Goal: Task Accomplishment & Management: Manage account settings

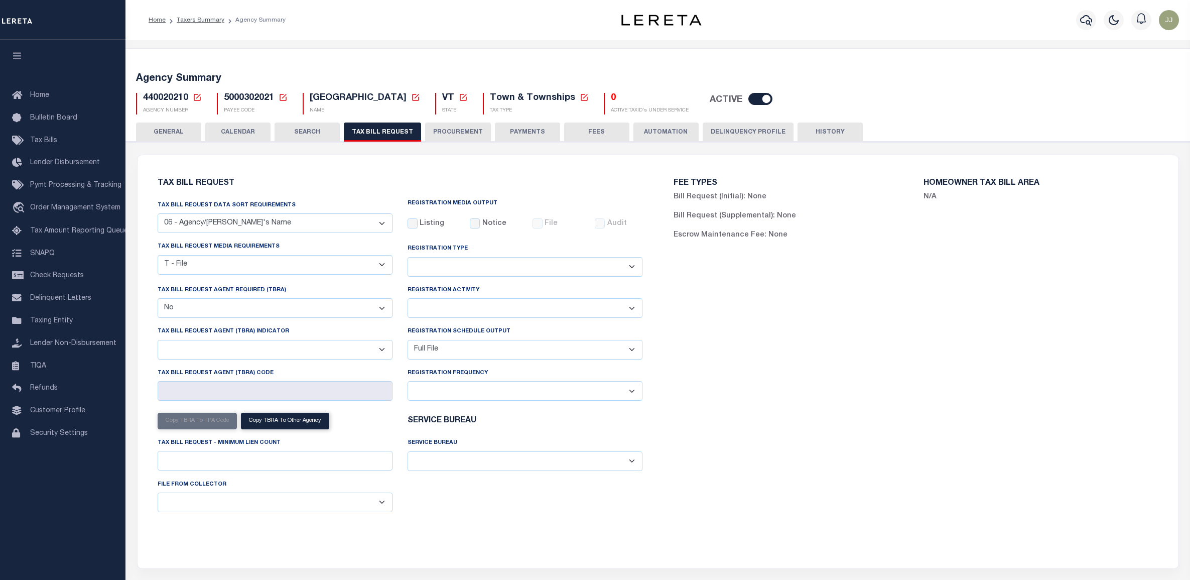
select select "29"
select select "22"
select select "false"
select select "1"
select select
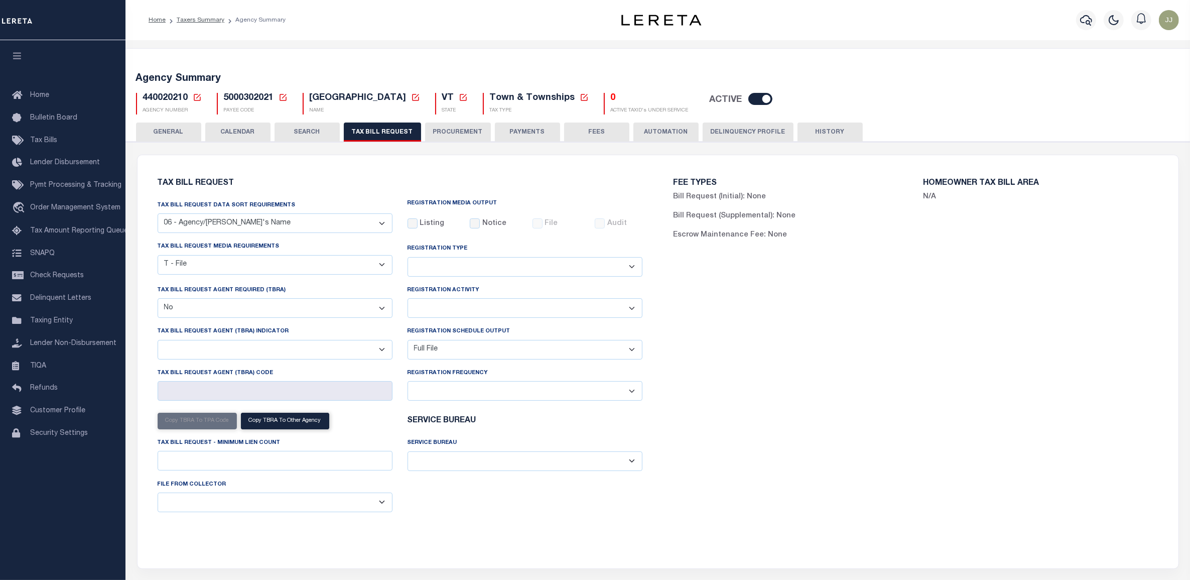
click at [191, 98] on h5 "440020210 Agency Number Edit Cancel Ok Cancel Ok" at bounding box center [172, 98] width 59 height 11
click at [196, 96] on icon at bounding box center [197, 97] width 9 height 9
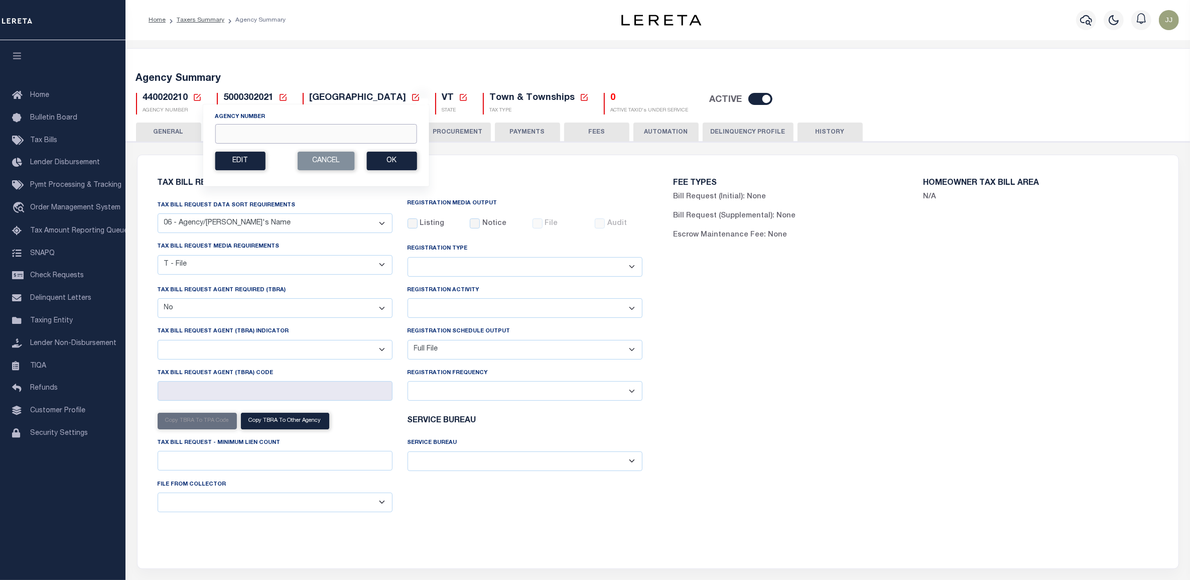
click at [240, 130] on input "Agency Number" at bounding box center [316, 134] width 202 height 20
paste input "240100000"
type input "240100000"
click at [388, 164] on button "Ok" at bounding box center [392, 161] width 50 height 19
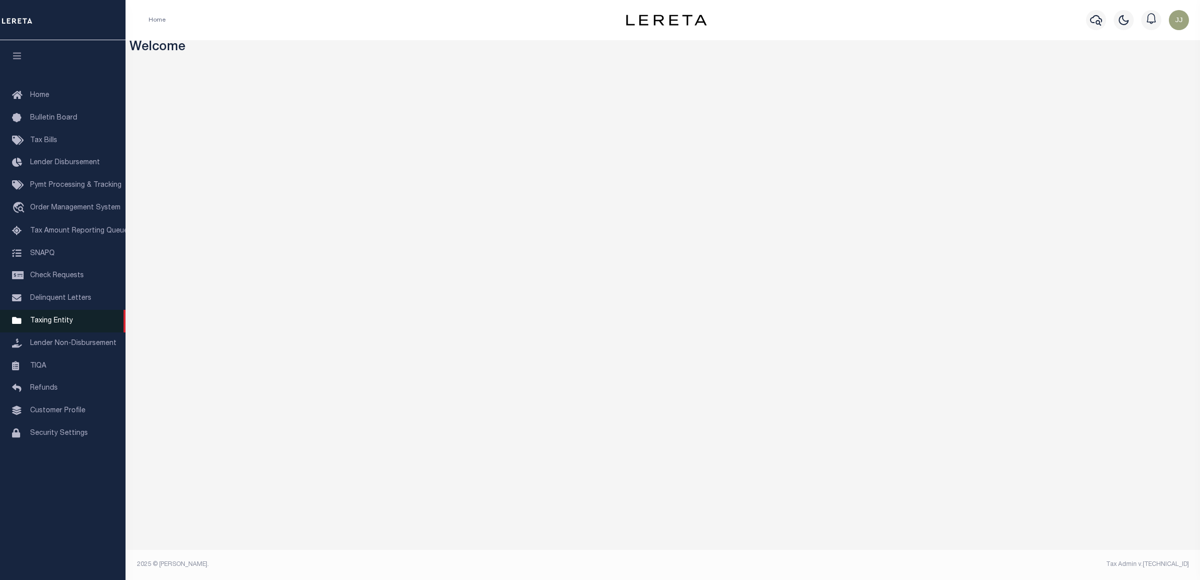
click at [54, 318] on link "Taxing Entity" at bounding box center [63, 321] width 126 height 23
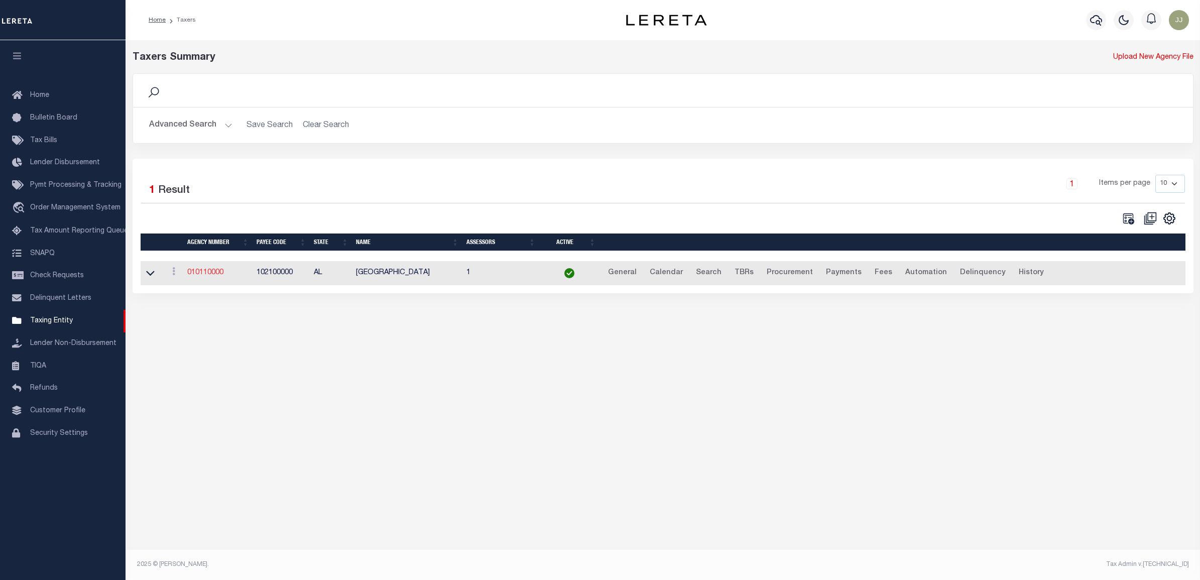
click at [218, 276] on link "010110000" at bounding box center [205, 272] width 36 height 7
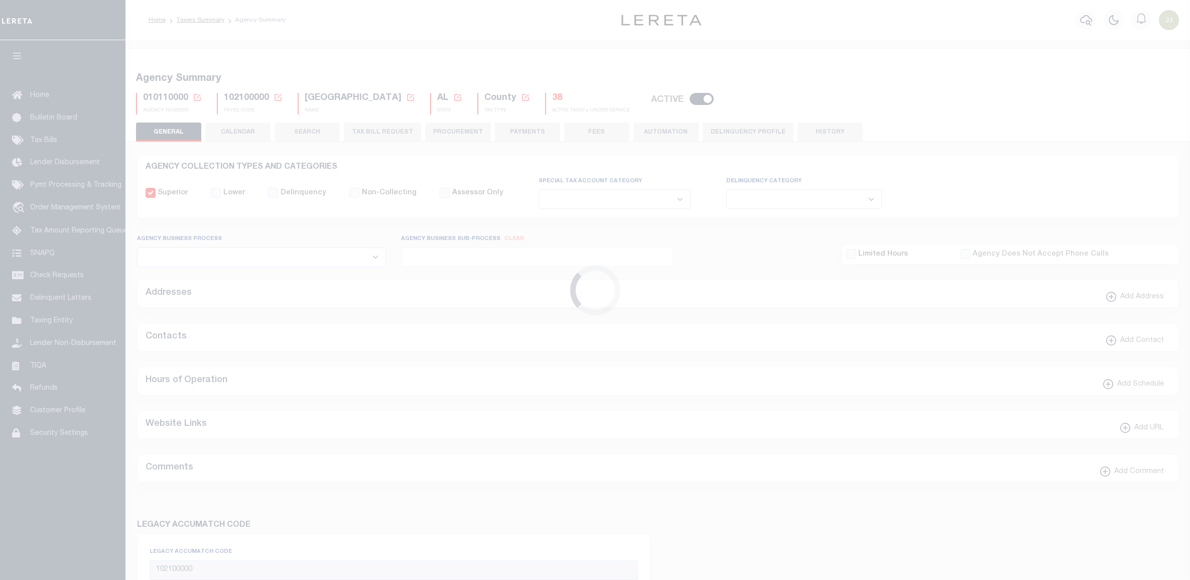
select select
click at [199, 93] on icon at bounding box center [197, 97] width 9 height 9
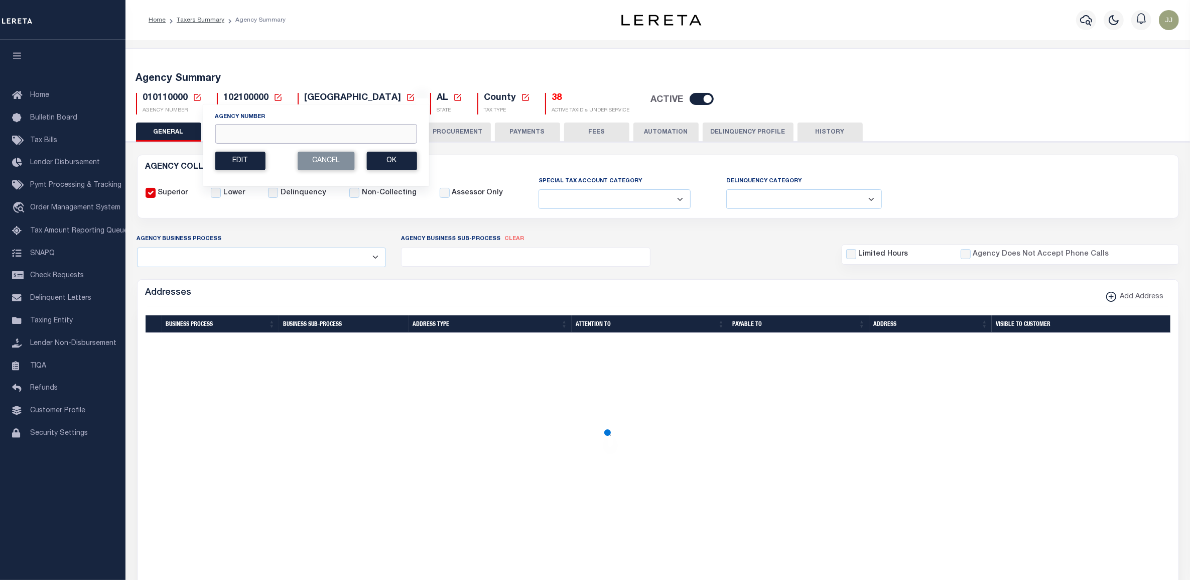
click at [237, 136] on input "Agency Number" at bounding box center [316, 134] width 202 height 20
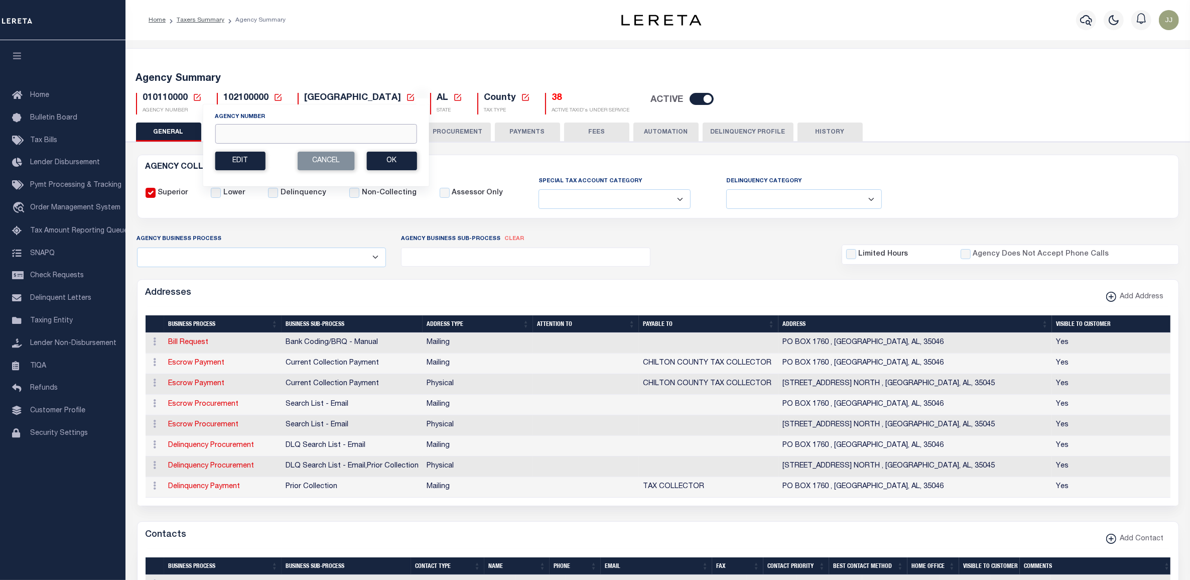
paste input "240100000"
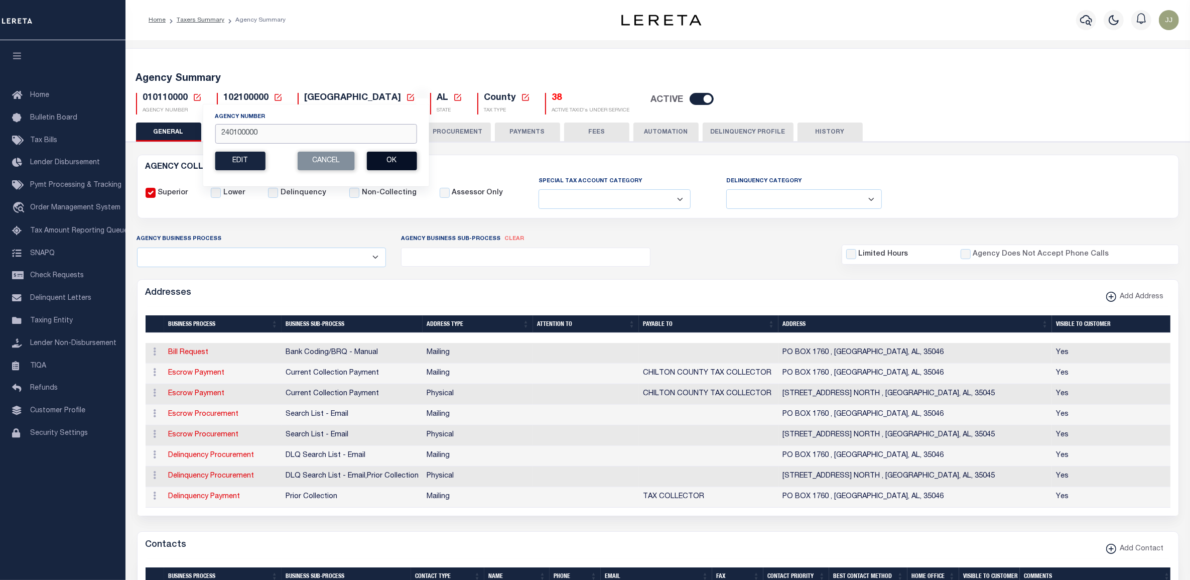
type input "240100000"
click at [394, 166] on button "Ok" at bounding box center [392, 161] width 50 height 19
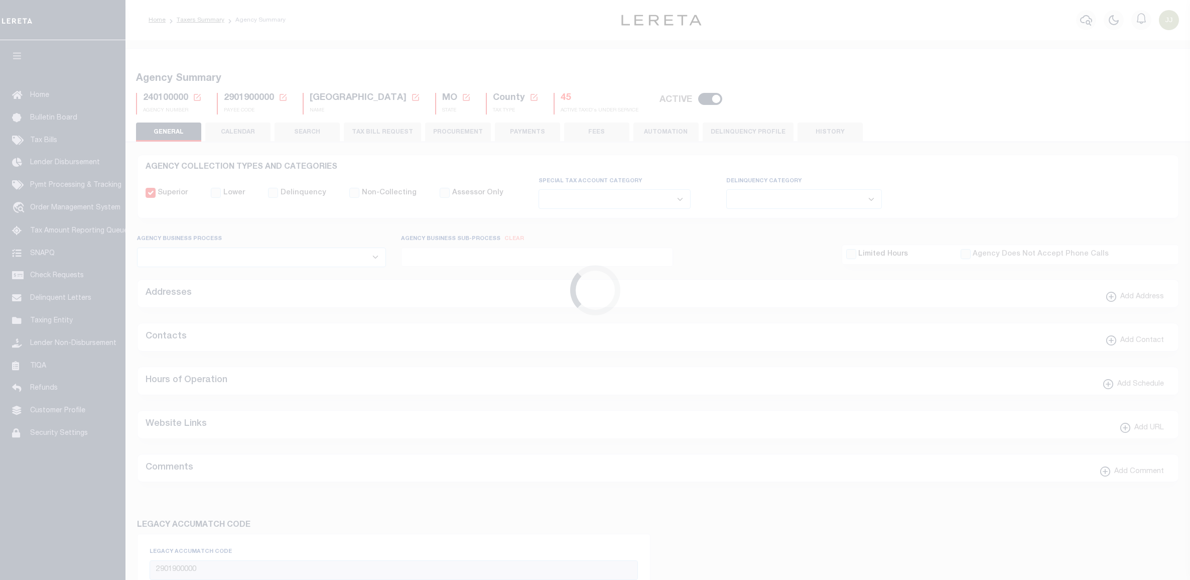
select select
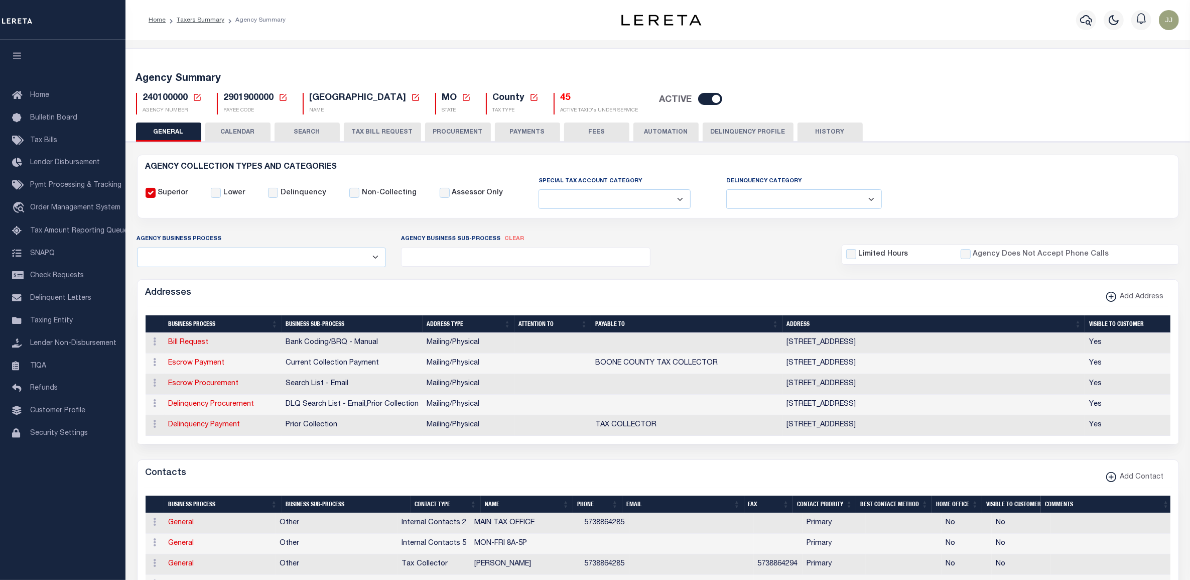
click at [561, 101] on h5 "45" at bounding box center [600, 98] width 78 height 11
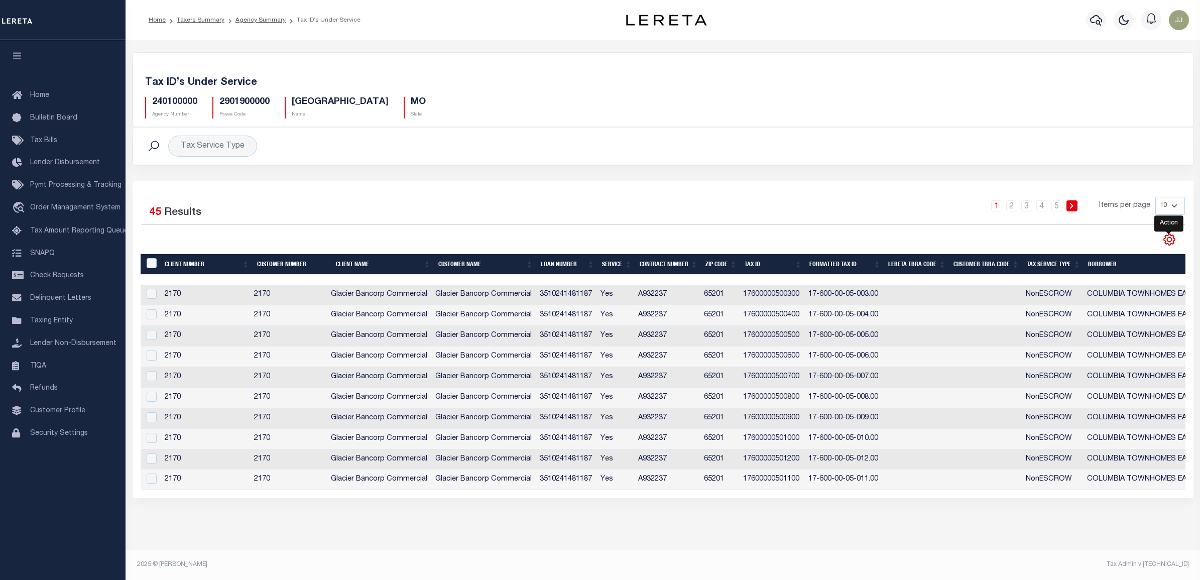
click at [1173, 236] on icon "" at bounding box center [1169, 239] width 13 height 13
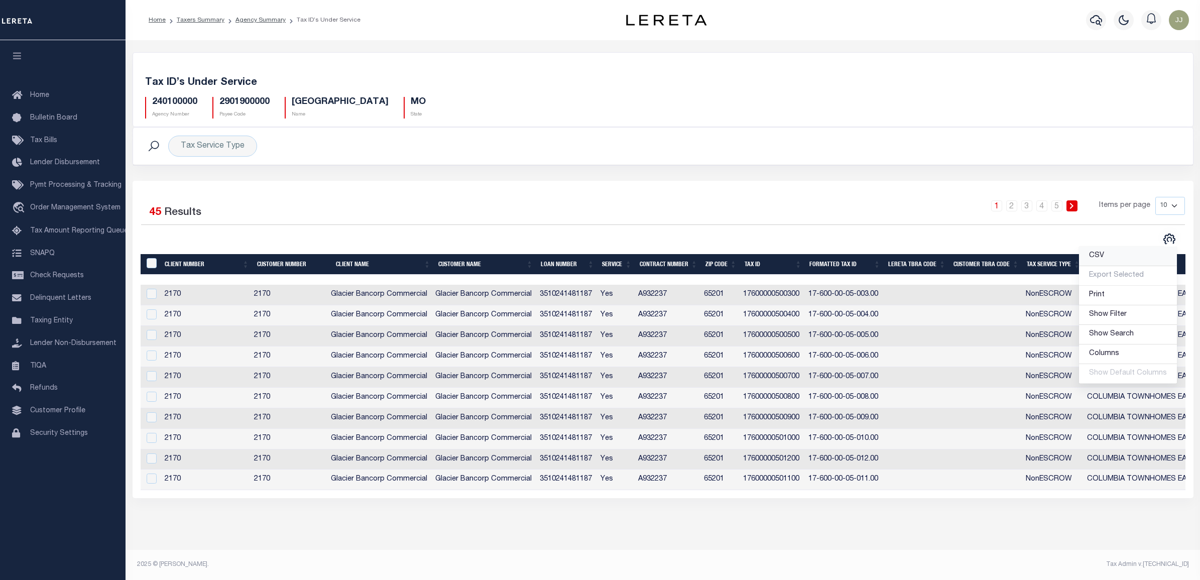
click at [1131, 256] on link "CSV" at bounding box center [1128, 257] width 98 height 20
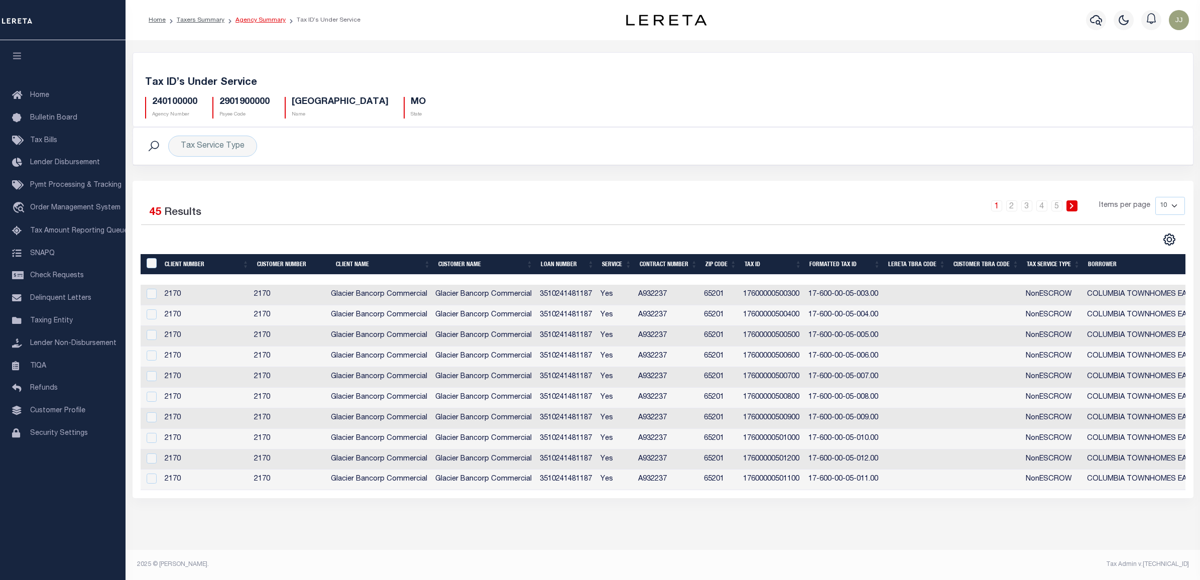
click at [267, 21] on link "Agency Summary" at bounding box center [260, 20] width 50 height 6
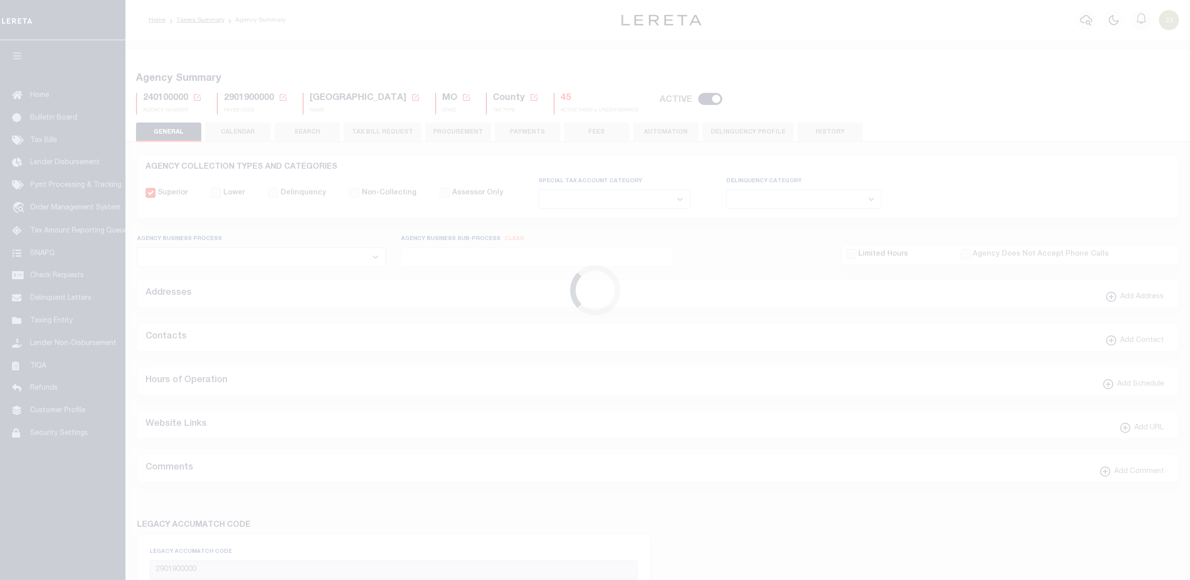
select select
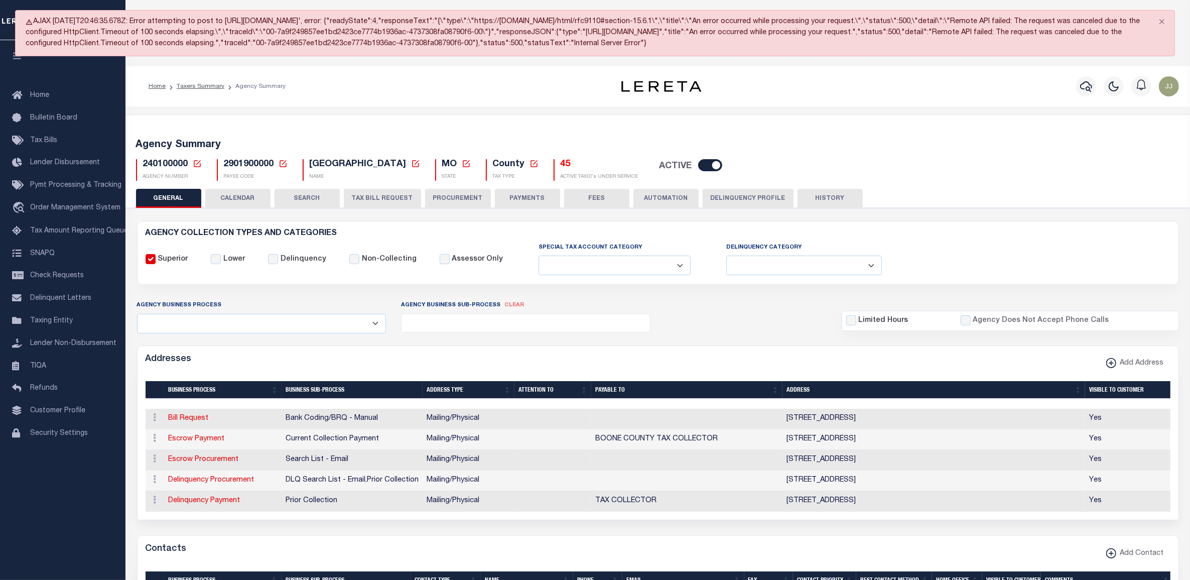
click at [321, 359] on div "Addresses Add Address" at bounding box center [658, 360] width 1041 height 28
click at [350, 194] on button "TAX BILL REQUEST" at bounding box center [382, 198] width 77 height 19
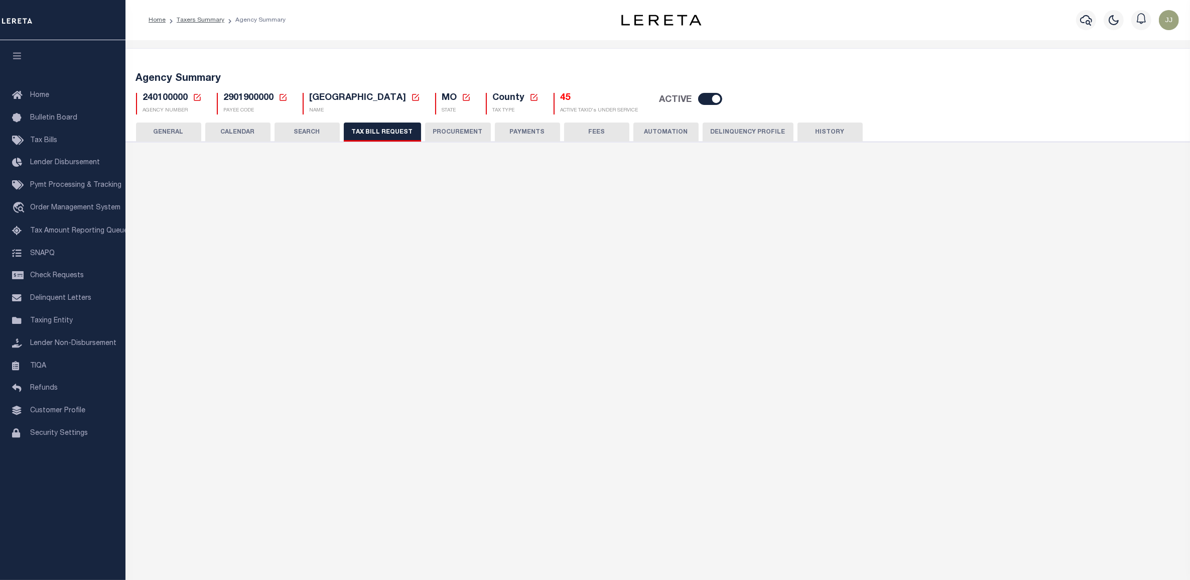
select select "30"
checkbox input "false"
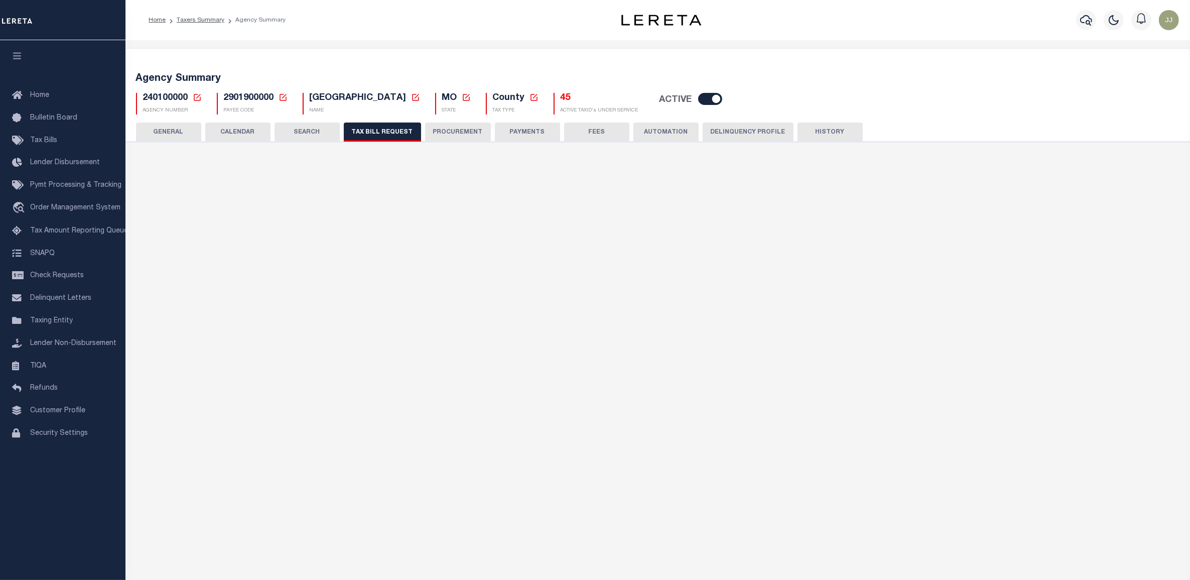
select select "22"
select select "false"
select select "15"
type input "067"
select select
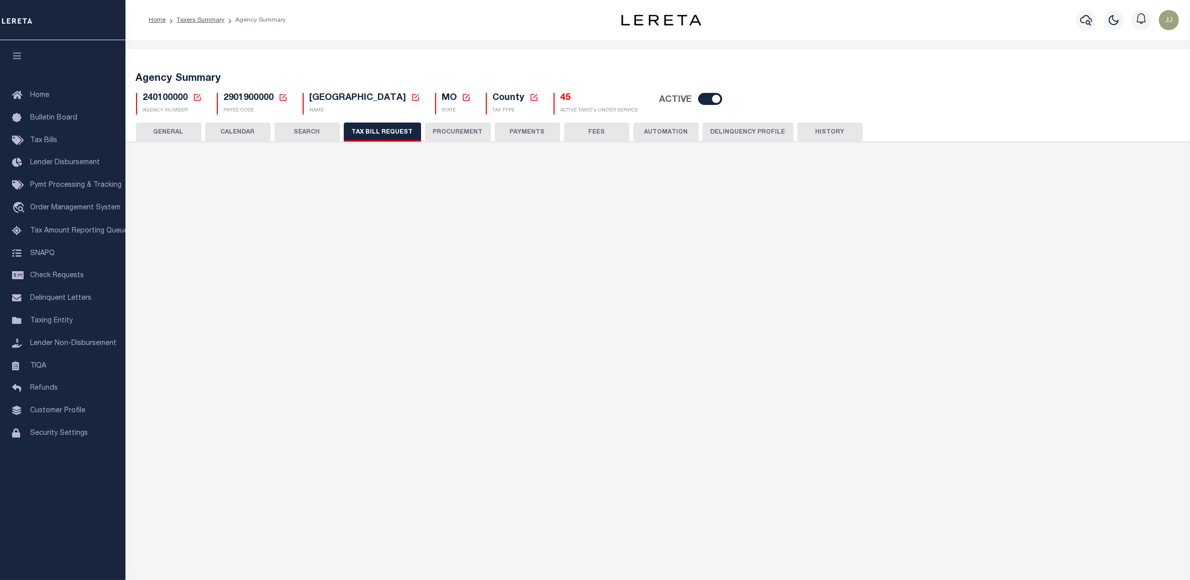
select select "7803021001"
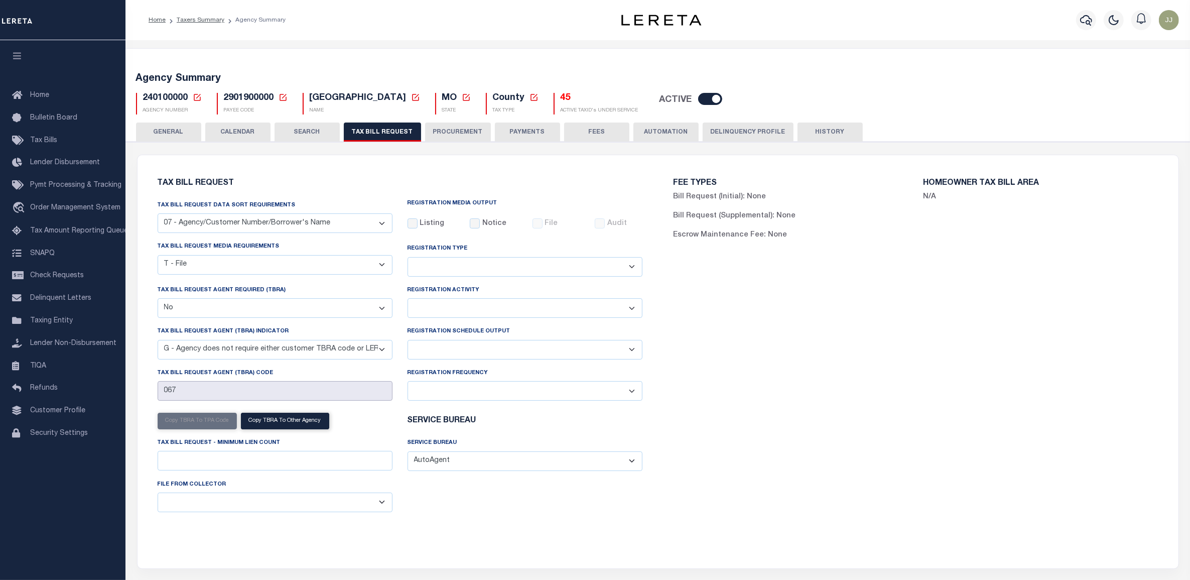
drag, startPoint x: 188, startPoint y: 392, endPoint x: 146, endPoint y: 390, distance: 42.7
click at [146, 390] on div "Tax Bill Request Tax Bill Request Data Sort Requirements 01 - Agency/Tax Identi…" at bounding box center [400, 355] width 516 height 377
